Goal: Complete application form

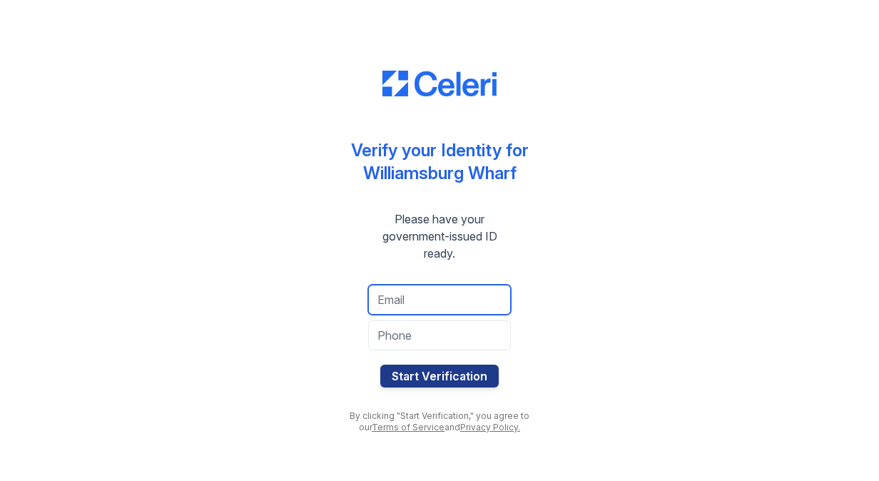
click at [451, 292] on input "email" at bounding box center [439, 300] width 143 height 30
type input "kumaragururajendran@outlook.com"
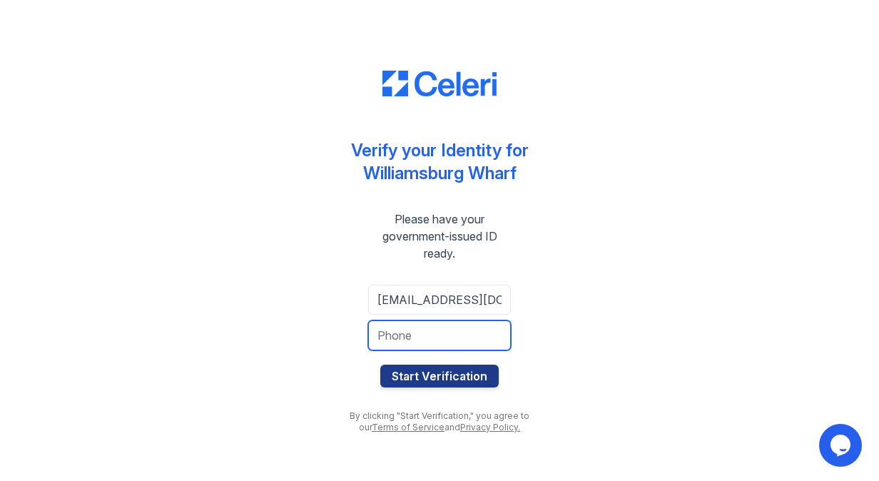
click at [435, 334] on input "tel" at bounding box center [439, 335] width 143 height 30
type input "6467968381"
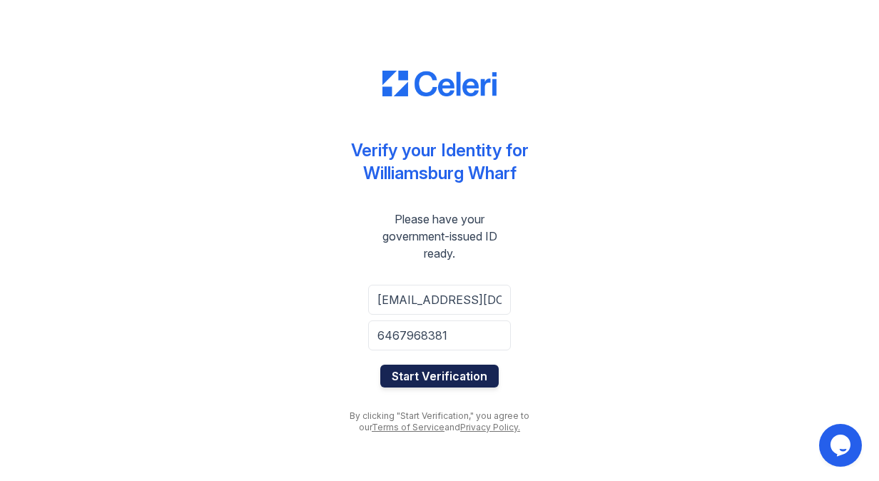
click at [447, 379] on button "Start Verification" at bounding box center [439, 376] width 118 height 23
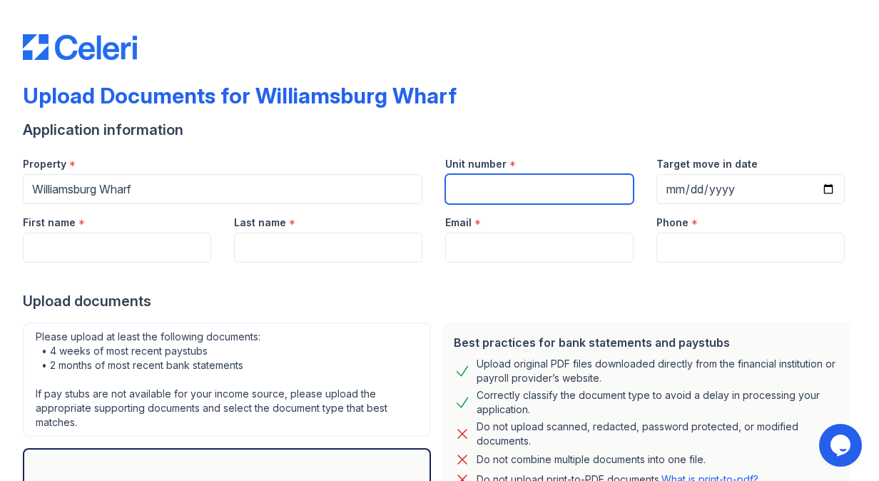
click at [546, 191] on input "Unit number" at bounding box center [539, 189] width 188 height 30
paste input "2WW 520"
type input "2WW 520"
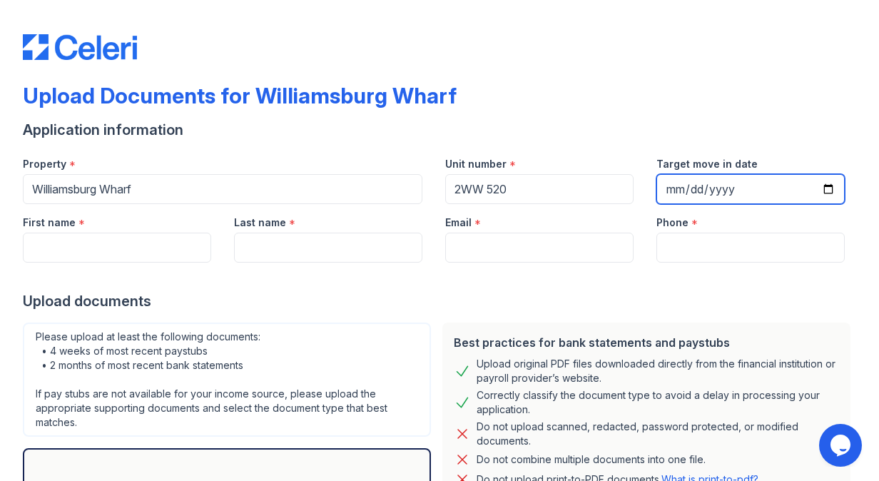
click at [816, 194] on input "Target move in date" at bounding box center [750, 189] width 188 height 30
type input "[DATE]"
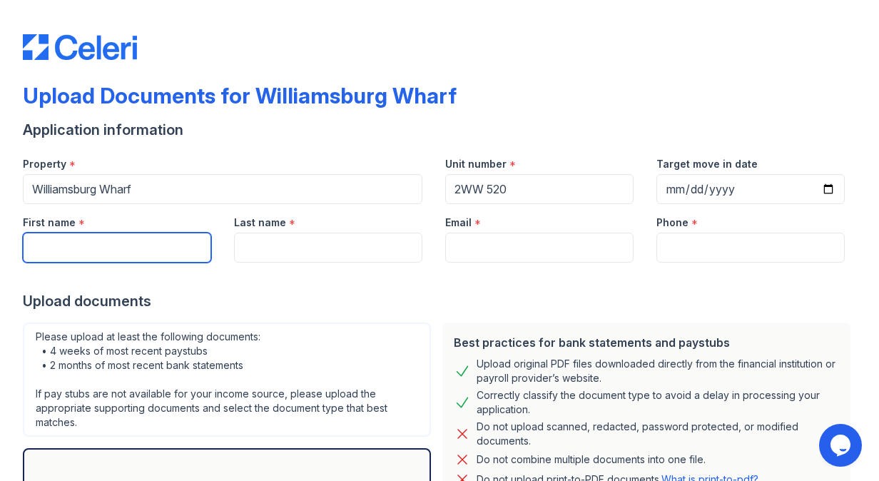
click at [138, 255] on input "First name" at bounding box center [117, 248] width 188 height 30
type input "Kumaraguru"
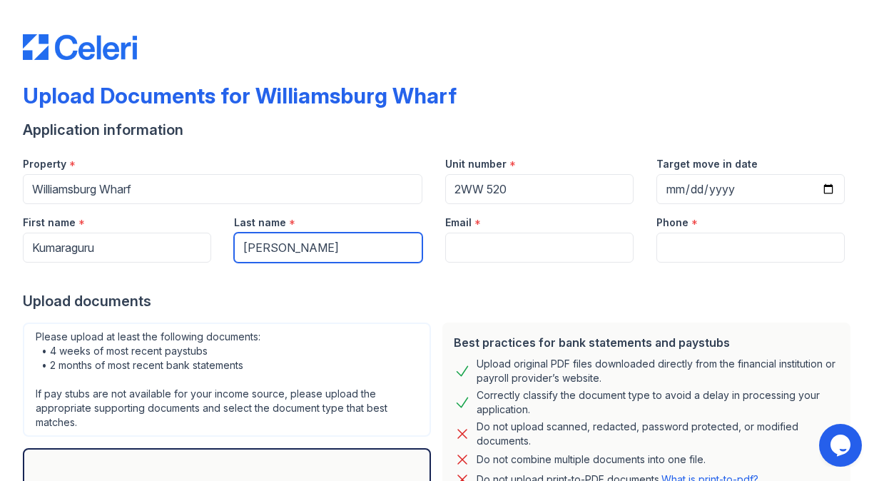
type input "[PERSON_NAME]"
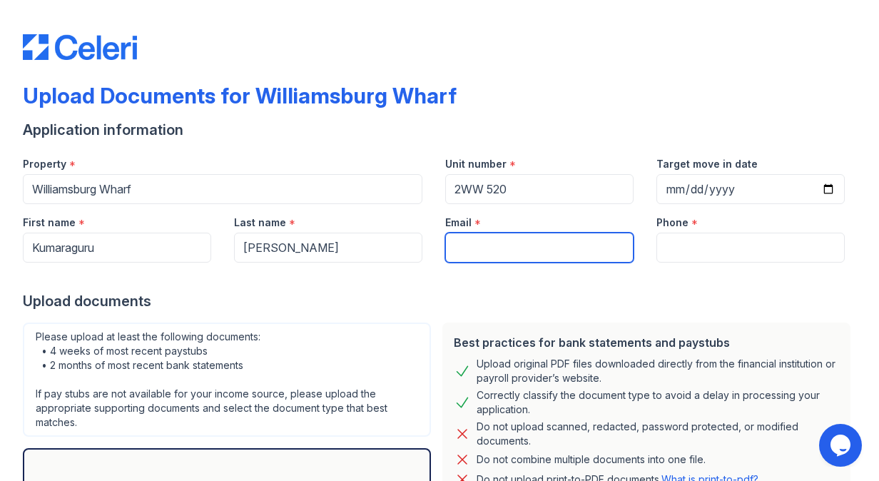
click at [488, 245] on input "Email" at bounding box center [539, 248] width 188 height 30
type input "[EMAIL_ADDRESS][DOMAIN_NAME]"
type input "6467968381"
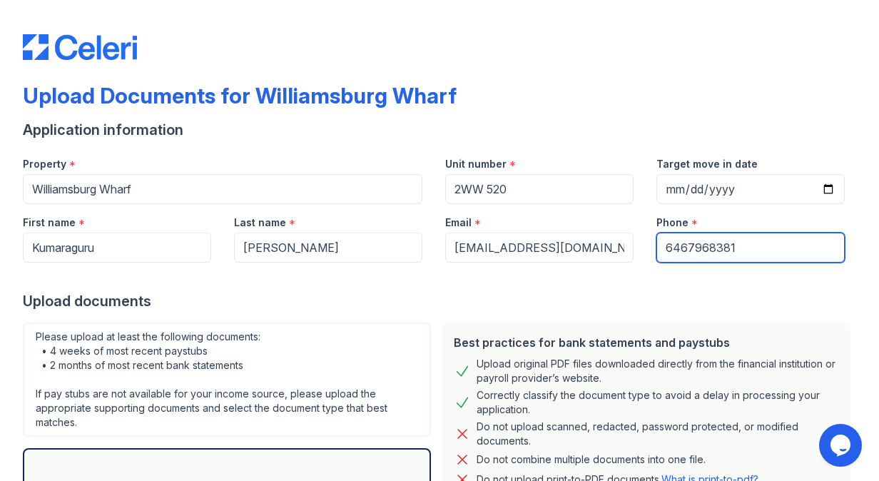
click at [698, 250] on input "6467968381" at bounding box center [750, 248] width 188 height 30
click at [606, 284] on div at bounding box center [439, 276] width 833 height 29
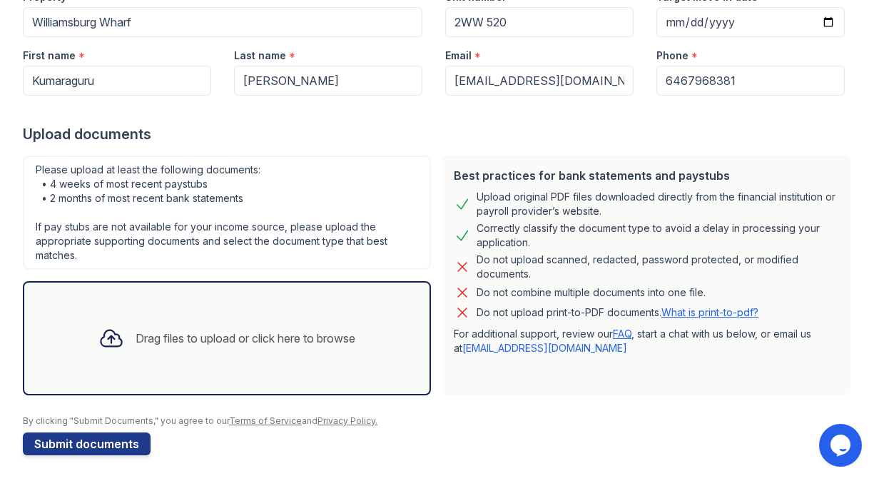
scroll to position [168, 0]
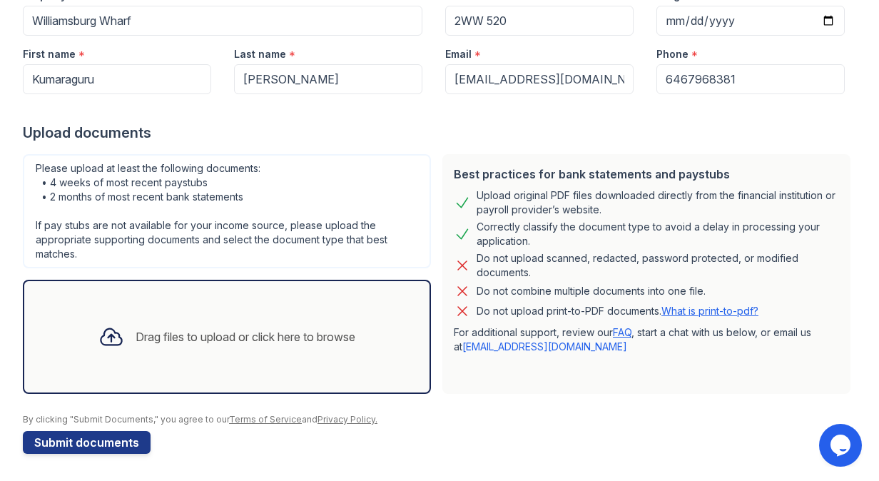
click at [147, 337] on div "Drag files to upload or click here to browse" at bounding box center [246, 336] width 220 height 17
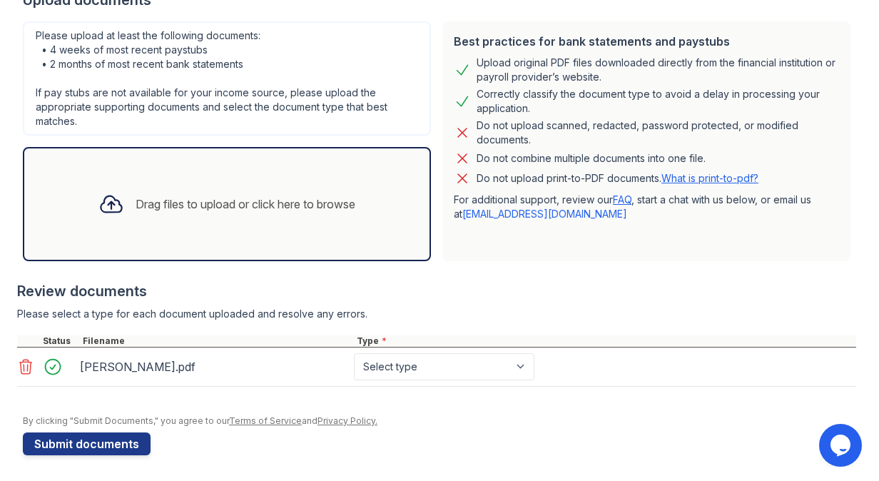
scroll to position [302, 0]
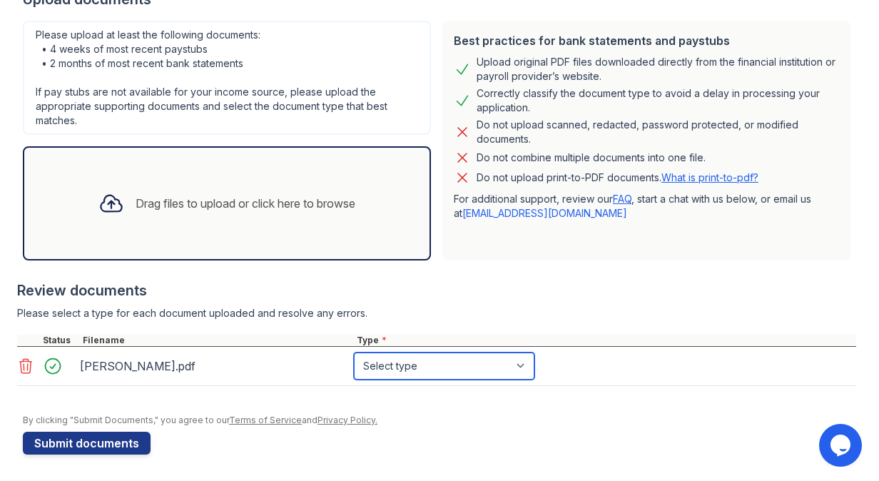
click at [393, 365] on select "Select type Paystub Bank Statement Offer Letter Tax Documents Benefit Award Let…" at bounding box center [444, 365] width 180 height 27
select select "offer_letter"
click at [354, 352] on select "Select type Paystub Bank Statement Offer Letter Tax Documents Benefit Award Let…" at bounding box center [444, 365] width 180 height 27
click at [421, 352] on select "Select type Paystub Bank Statement Offer Letter Tax Documents Benefit Award Let…" at bounding box center [444, 365] width 180 height 27
click at [695, 270] on div at bounding box center [436, 273] width 839 height 14
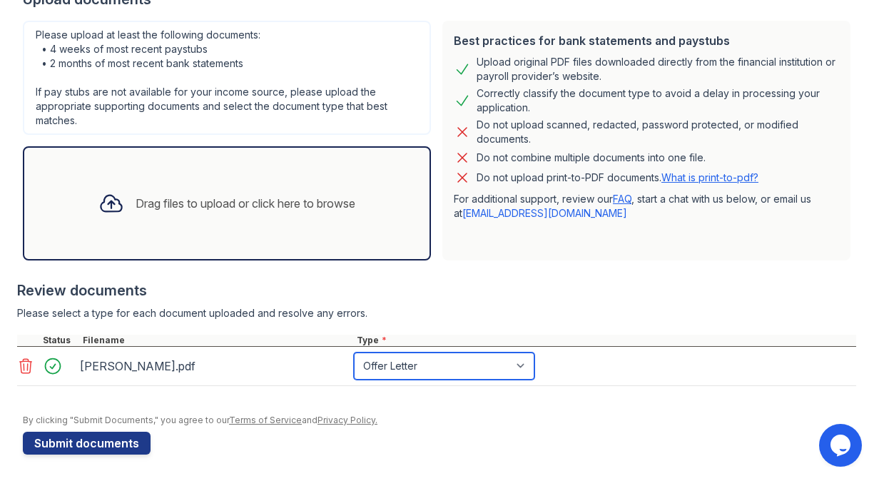
click at [437, 370] on select "Select type Paystub Bank Statement Offer Letter Tax Documents Benefit Award Let…" at bounding box center [444, 365] width 180 height 27
click at [665, 283] on div "Review documents" at bounding box center [436, 290] width 839 height 20
click at [190, 208] on div "Drag files to upload or click here to browse" at bounding box center [246, 203] width 220 height 17
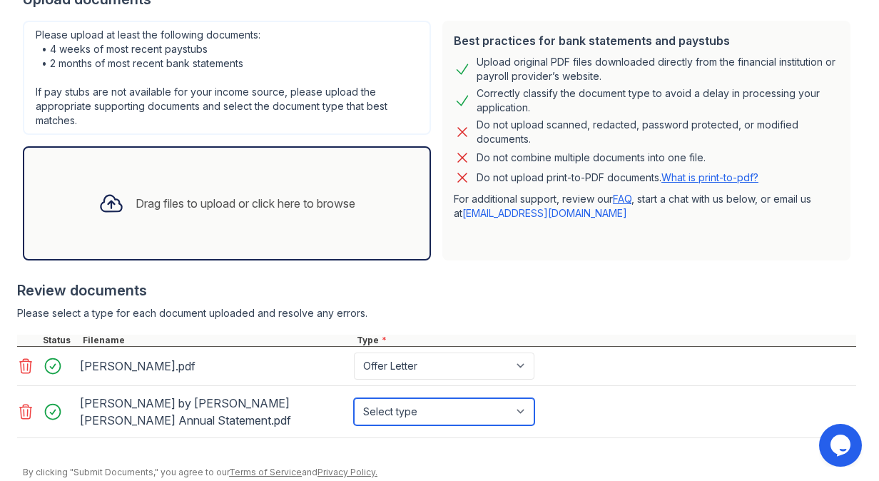
click at [472, 402] on select "Select type Paystub Bank Statement Offer Letter Tax Documents Benefit Award Let…" at bounding box center [444, 411] width 180 height 27
select select "bank_statement"
click at [354, 398] on select "Select type Paystub Bank Statement Offer Letter Tax Documents Benefit Award Let…" at bounding box center [444, 411] width 180 height 27
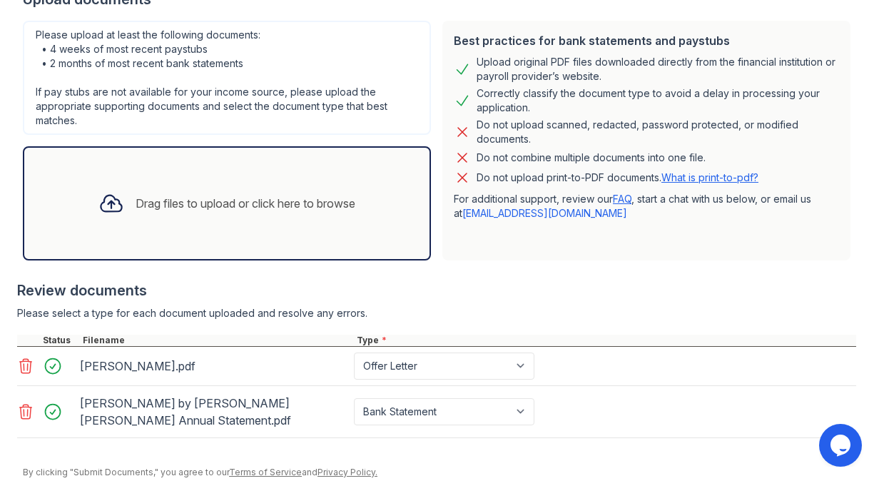
click at [592, 280] on div "Review documents" at bounding box center [436, 290] width 839 height 20
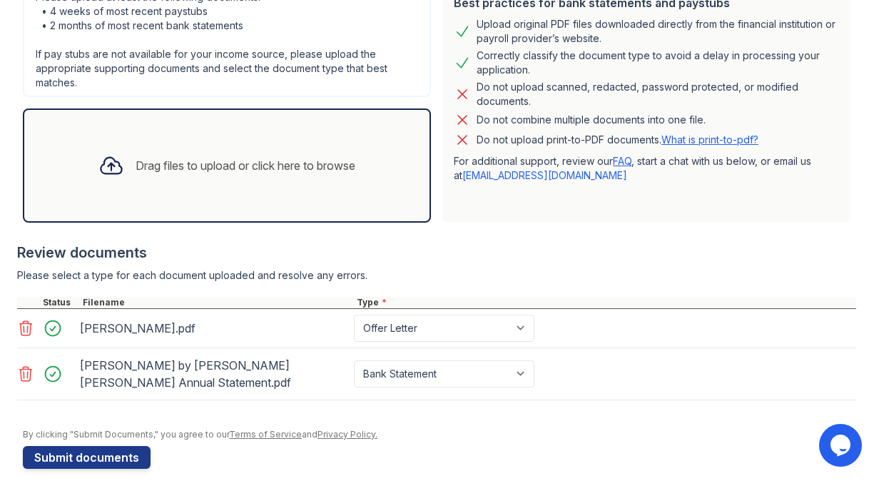
scroll to position [340, 0]
click at [182, 170] on div "Drag files to upload or click here to browse" at bounding box center [246, 164] width 220 height 17
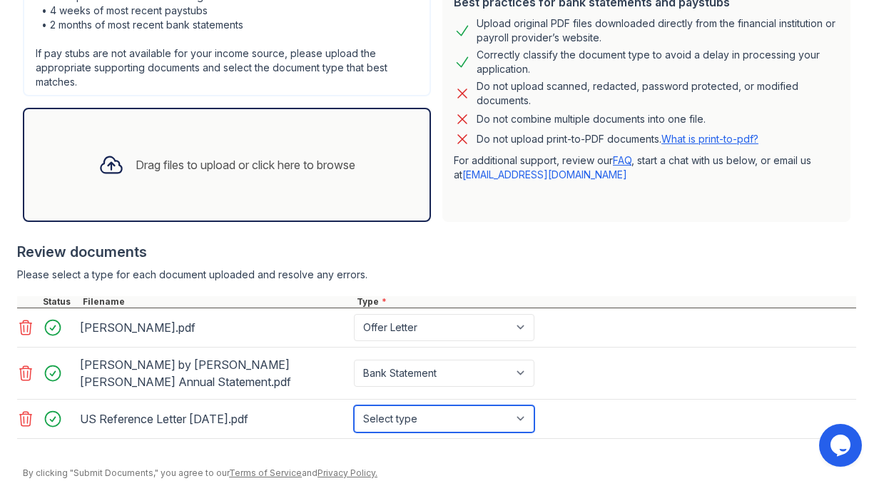
click at [488, 405] on select "Select type Paystub Bank Statement Offer Letter Tax Documents Benefit Award Let…" at bounding box center [444, 418] width 180 height 27
select select "other"
click at [354, 405] on select "Select type Paystub Bank Statement Offer Letter Tax Documents Benefit Award Let…" at bounding box center [444, 418] width 180 height 27
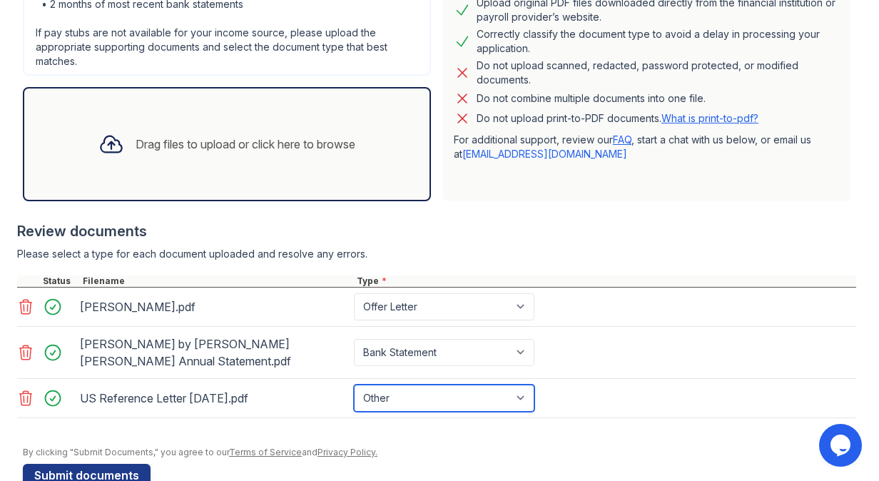
scroll to position [379, 0]
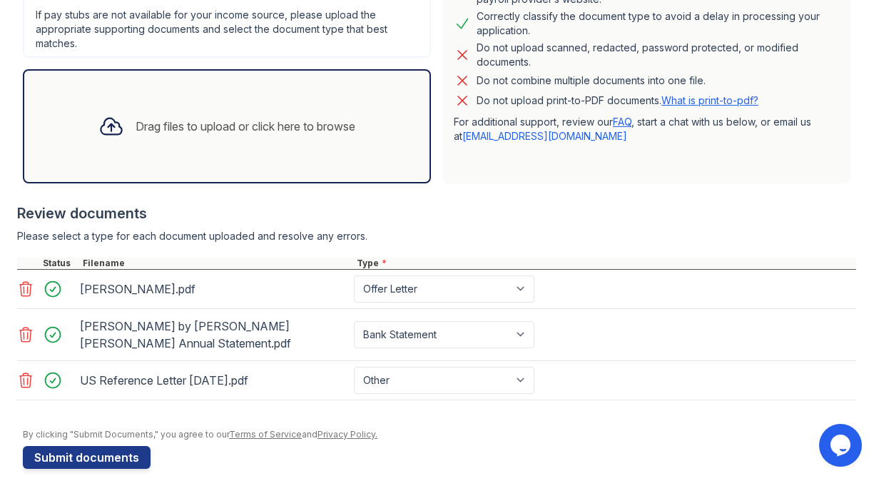
click at [270, 432] on form "Application information Property * [GEOGRAPHIC_DATA] Wharf Unit number * 2WW 52…" at bounding box center [439, 105] width 833 height 728
click at [122, 446] on button "Submit documents" at bounding box center [87, 457] width 128 height 23
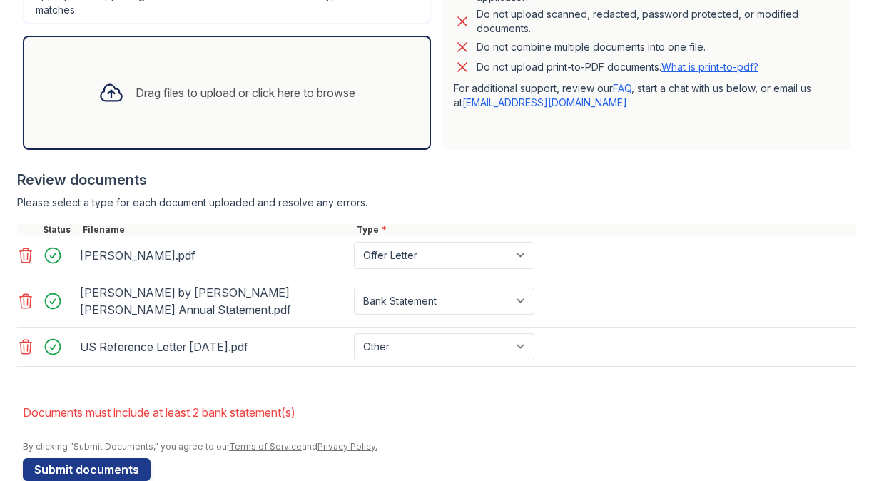
scroll to position [464, 0]
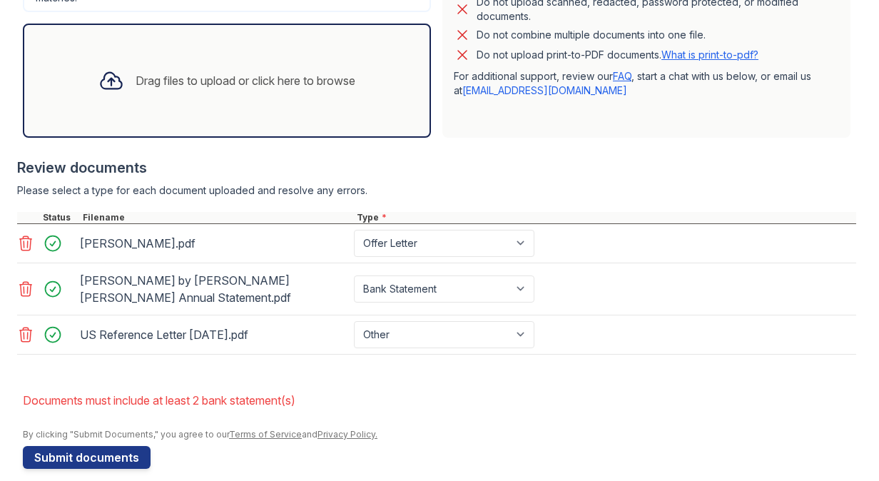
click at [186, 59] on div "Drag files to upload or click here to browse" at bounding box center [227, 80] width 280 height 49
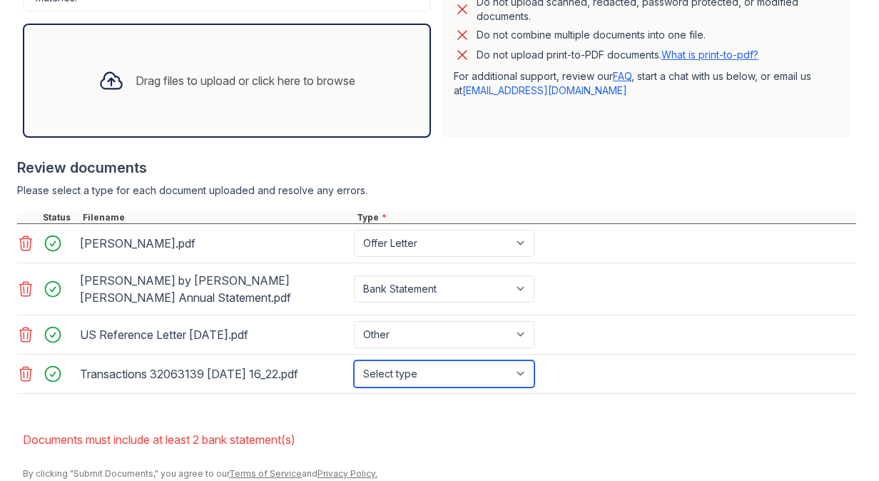
click at [449, 360] on select "Select type Paystub Bank Statement Offer Letter Tax Documents Benefit Award Let…" at bounding box center [444, 373] width 180 height 27
select select "bank_statement"
click at [354, 360] on select "Select type Paystub Bank Statement Offer Letter Tax Documents Benefit Award Let…" at bounding box center [444, 373] width 180 height 27
click at [590, 425] on li "Documents must include at least 2 bank statement(s)" at bounding box center [439, 439] width 833 height 29
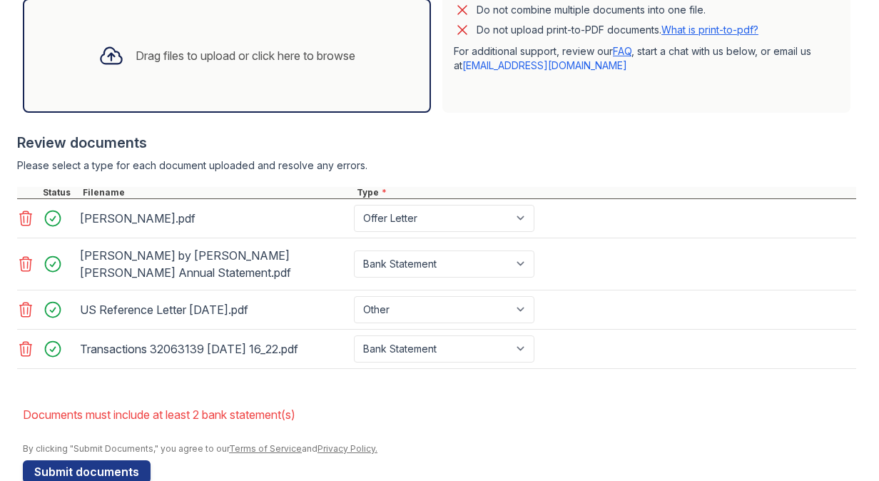
scroll to position [503, 0]
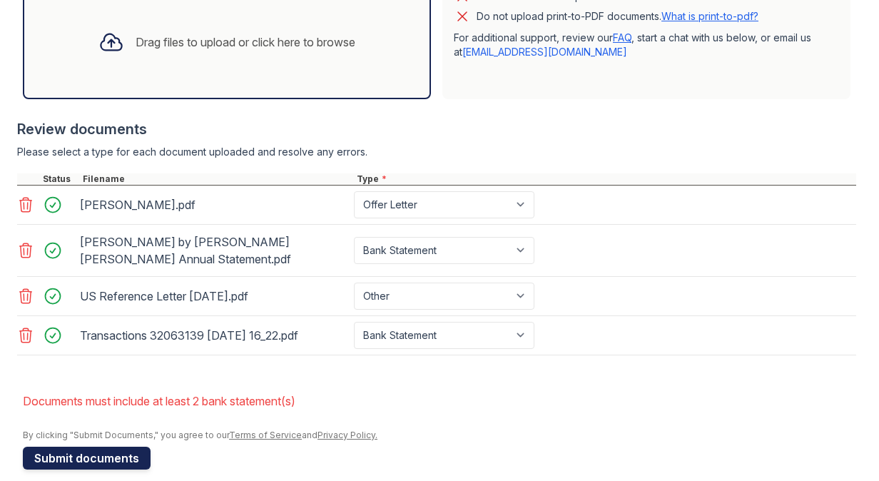
click at [136, 447] on button "Submit documents" at bounding box center [87, 458] width 128 height 23
